Goal: Task Accomplishment & Management: Manage account settings

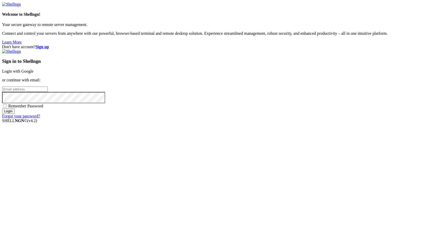
click at [48, 92] on input "email" at bounding box center [25, 89] width 46 height 5
type input "[EMAIL_ADDRESS][PERSON_NAME][DOMAIN_NAME]"
click at [2, 109] on input "Login" at bounding box center [8, 111] width 13 height 5
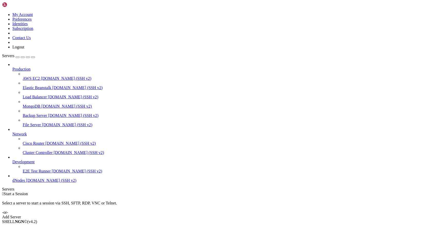
click at [264, 215] on link "Add Server" at bounding box center [215, 217] width 427 height 5
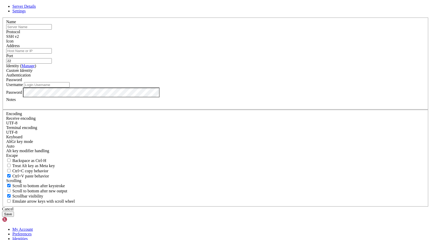
click at [134, 21] on div "Server Details Settings Name Protocol SSH v2 Icon" at bounding box center [215, 110] width 427 height 213
click at [131, 21] on div "Server Details Settings Name Protocol SSH v2 Icon" at bounding box center [215, 110] width 427 height 213
click at [58, 200] on div "Server Details Settings Name Protocol SSH v2 Icon" at bounding box center [215, 110] width 427 height 213
click at [237, 207] on div "Cancel" at bounding box center [215, 209] width 427 height 5
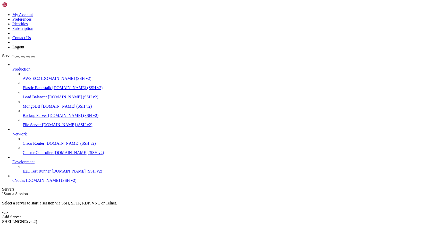
click at [25, 183] on span "dNodes" at bounding box center [18, 180] width 13 height 4
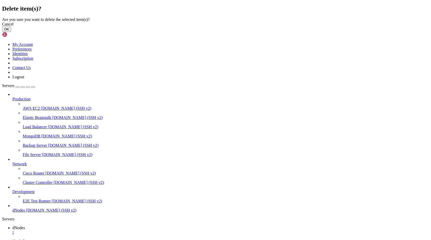
click at [11, 32] on button "OK" at bounding box center [6, 29] width 9 height 5
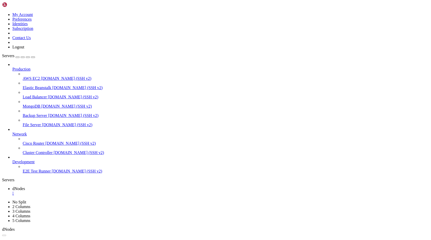
click at [2, 12] on icon at bounding box center [2, 12] width 0 height 0
click at [33, 31] on link "Subscription" at bounding box center [22, 28] width 21 height 4
